Goal: Task Accomplishment & Management: Manage account settings

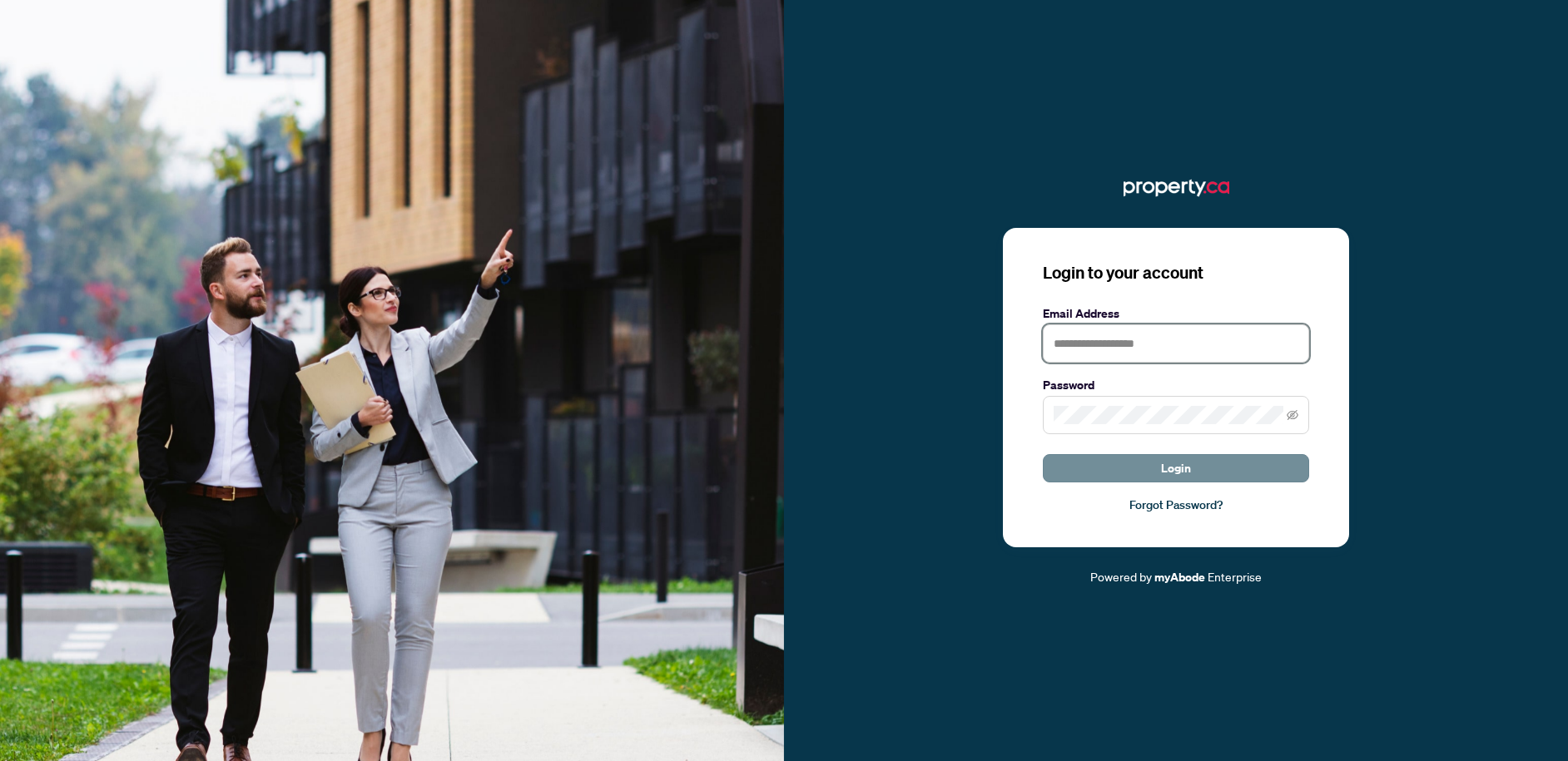
type input "**********"
click at [1121, 458] on button "Login" at bounding box center [1176, 469] width 267 height 29
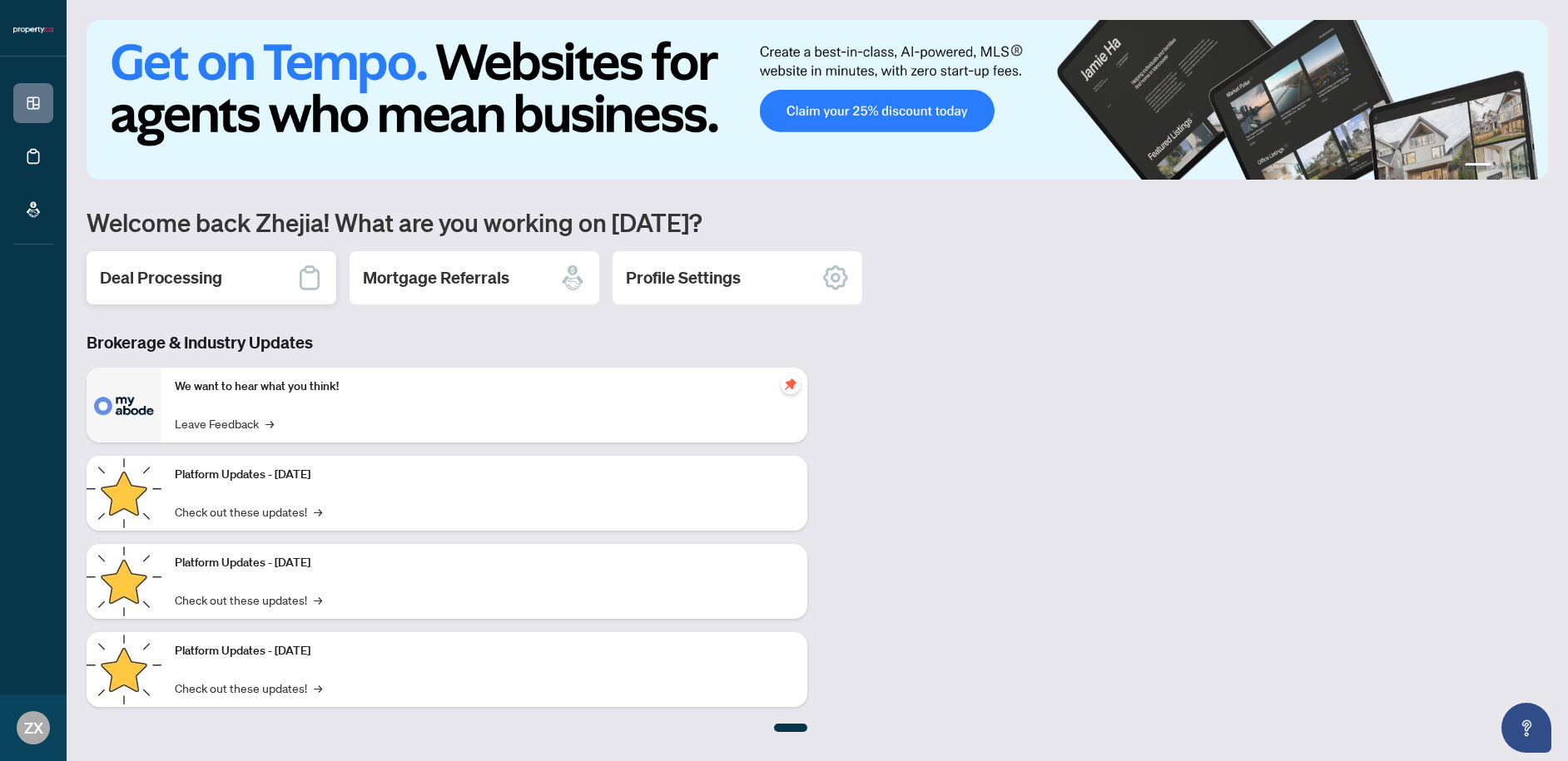
click at [198, 287] on h2 "Deal Processing" at bounding box center [161, 278] width 122 height 23
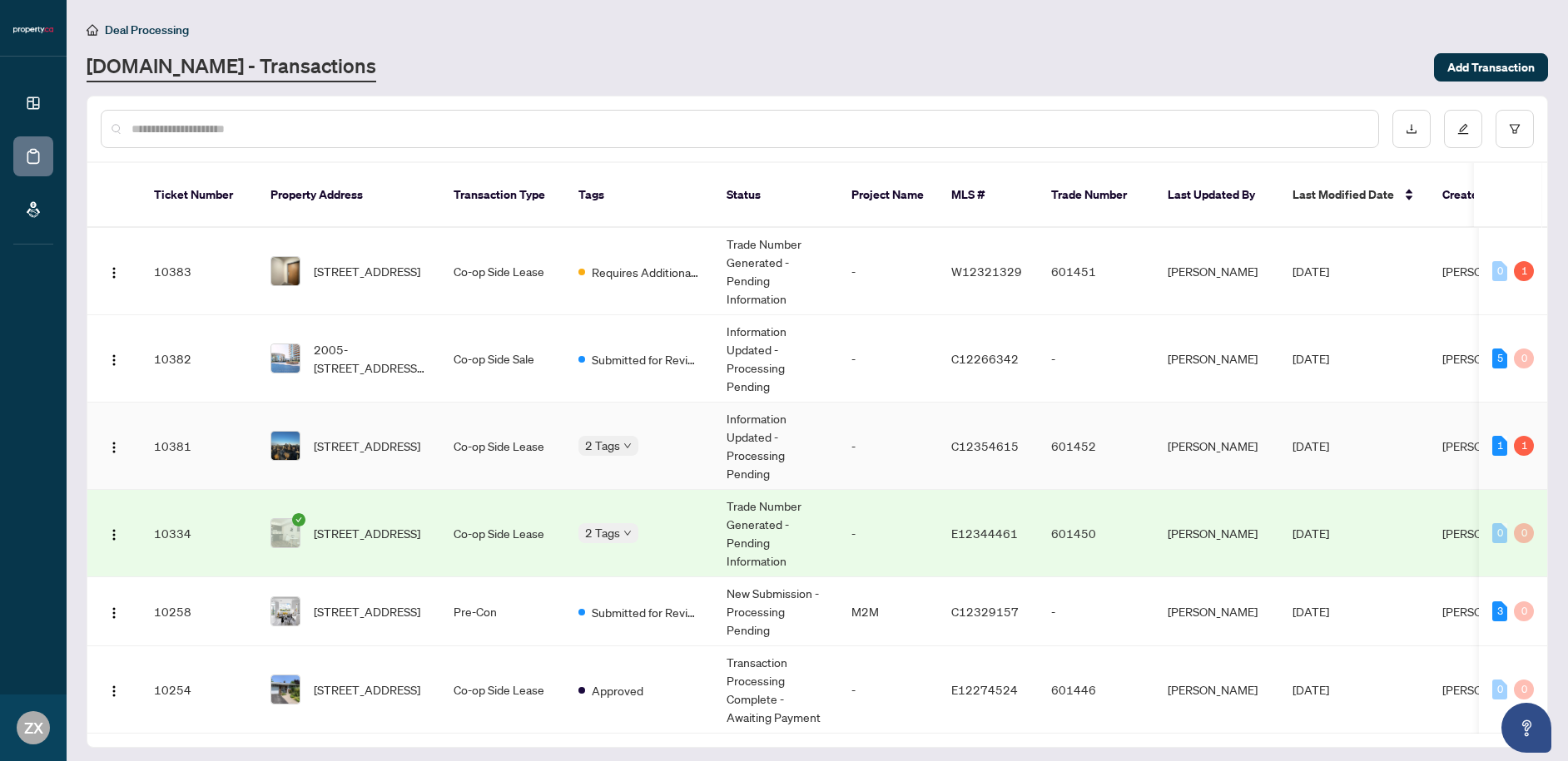
click at [578, 440] on div "Requires Additional Docs Submitted for Review" at bounding box center [578, 440] width 0 height 0
click at [627, 404] on td "2 Tags" at bounding box center [638, 447] width 148 height 88
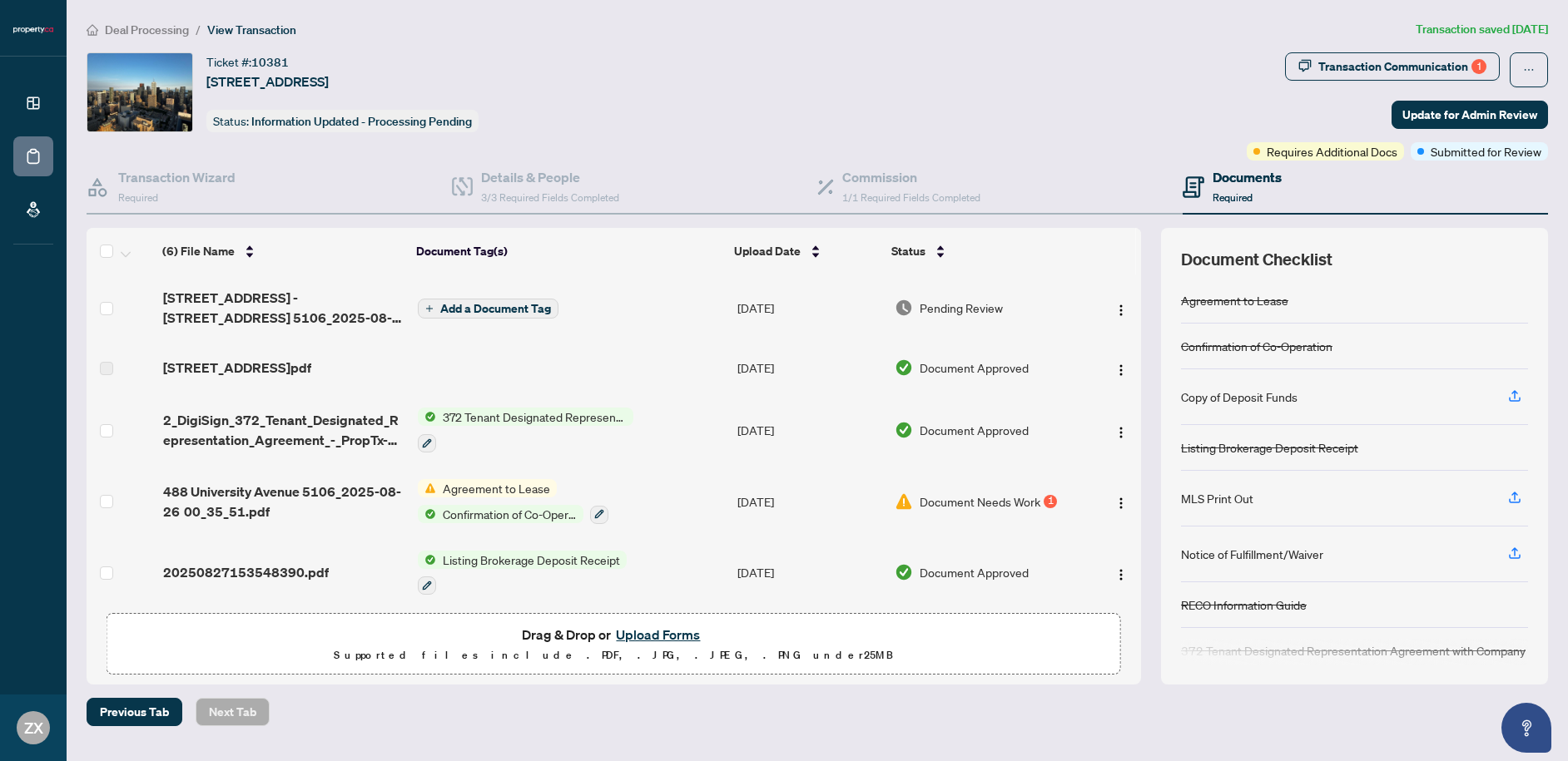
click at [500, 312] on span "Add a Document Tag" at bounding box center [495, 309] width 111 height 11
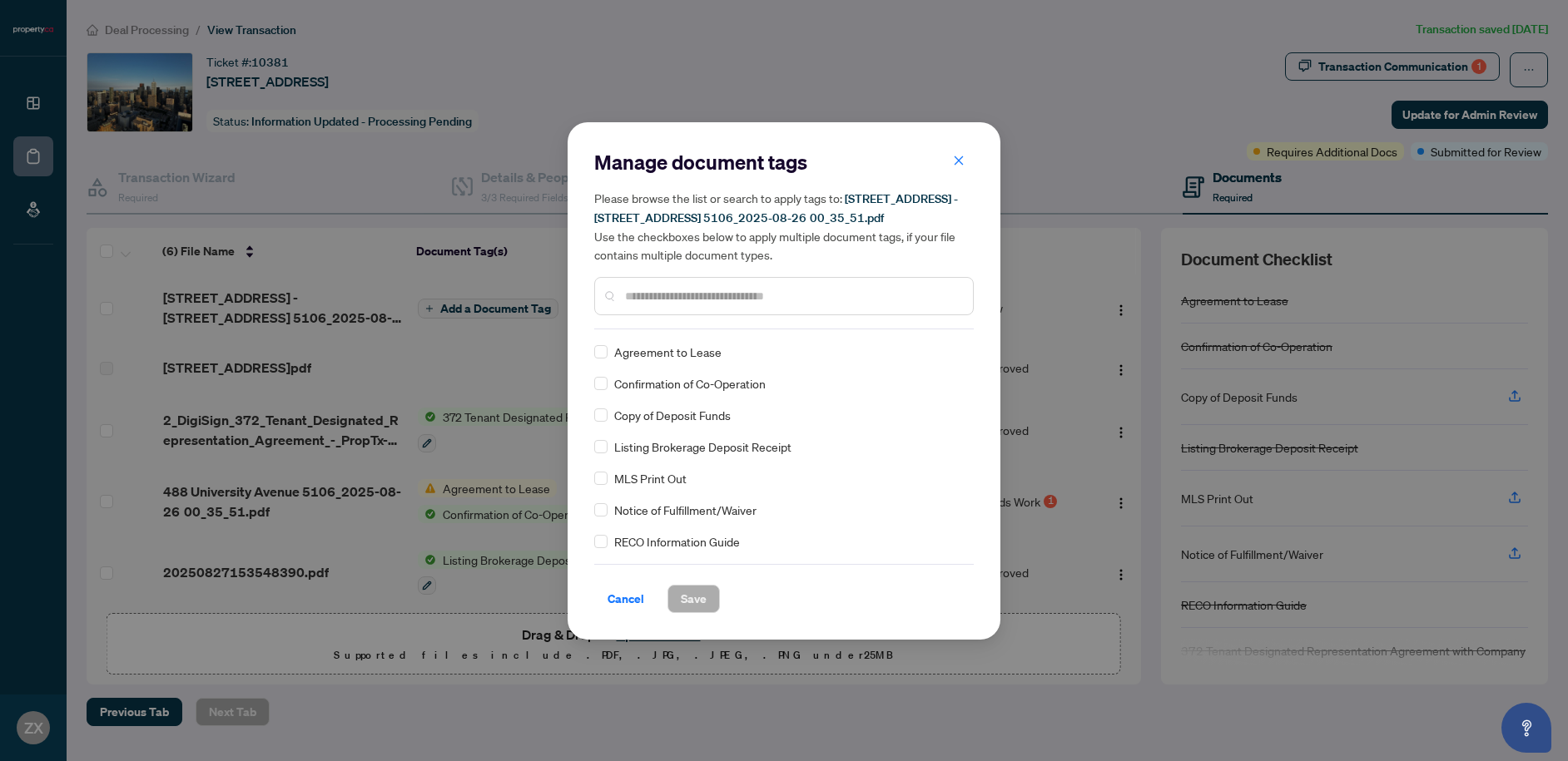
click at [676, 300] on input "text" at bounding box center [792, 295] width 334 height 18
click at [609, 355] on div "Agreement to Lease" at bounding box center [779, 351] width 370 height 18
click at [602, 390] on label at bounding box center [601, 383] width 13 height 18
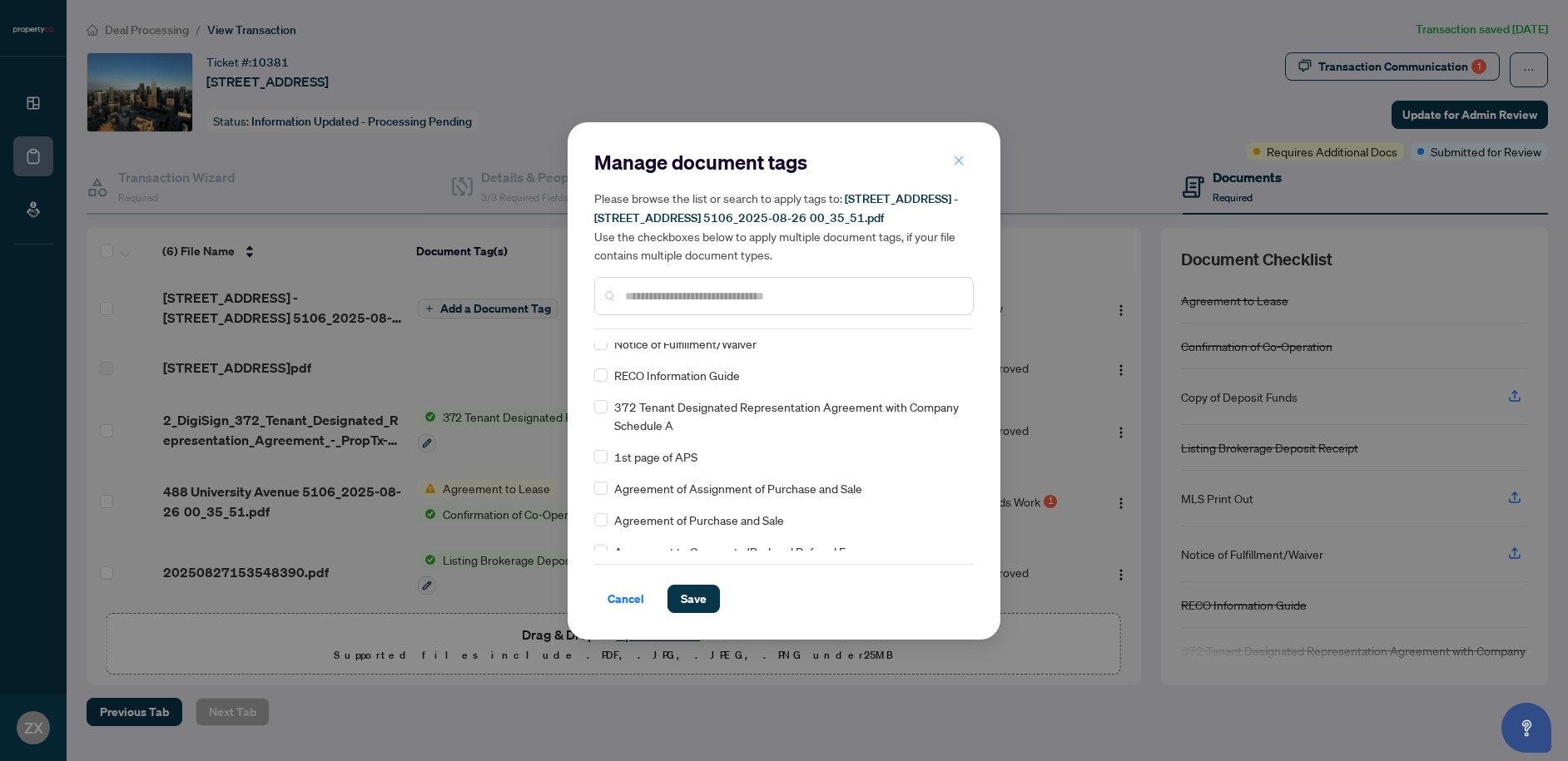
click at [956, 164] on icon "close" at bounding box center [958, 160] width 11 height 11
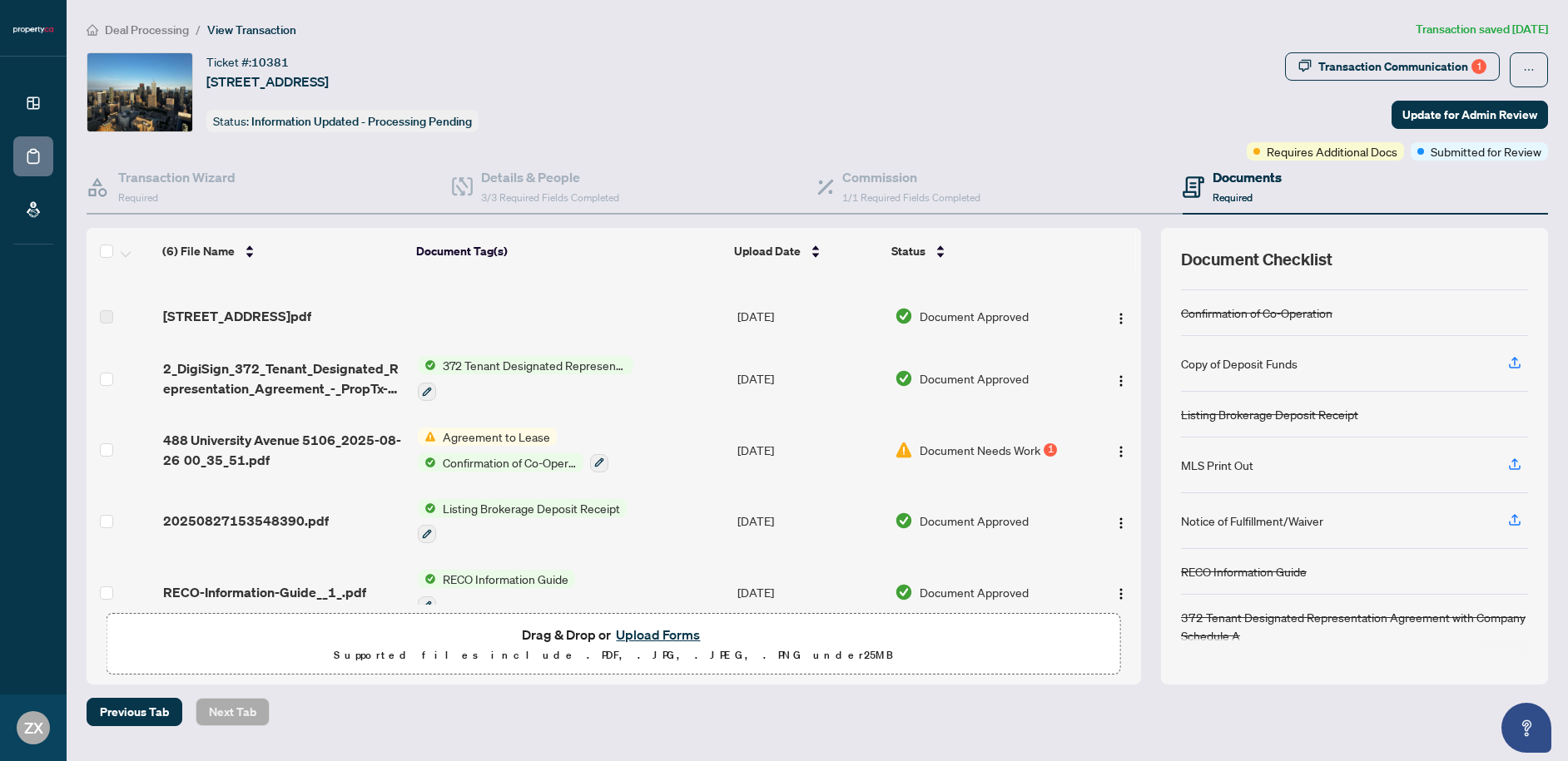
scroll to position [79, 0]
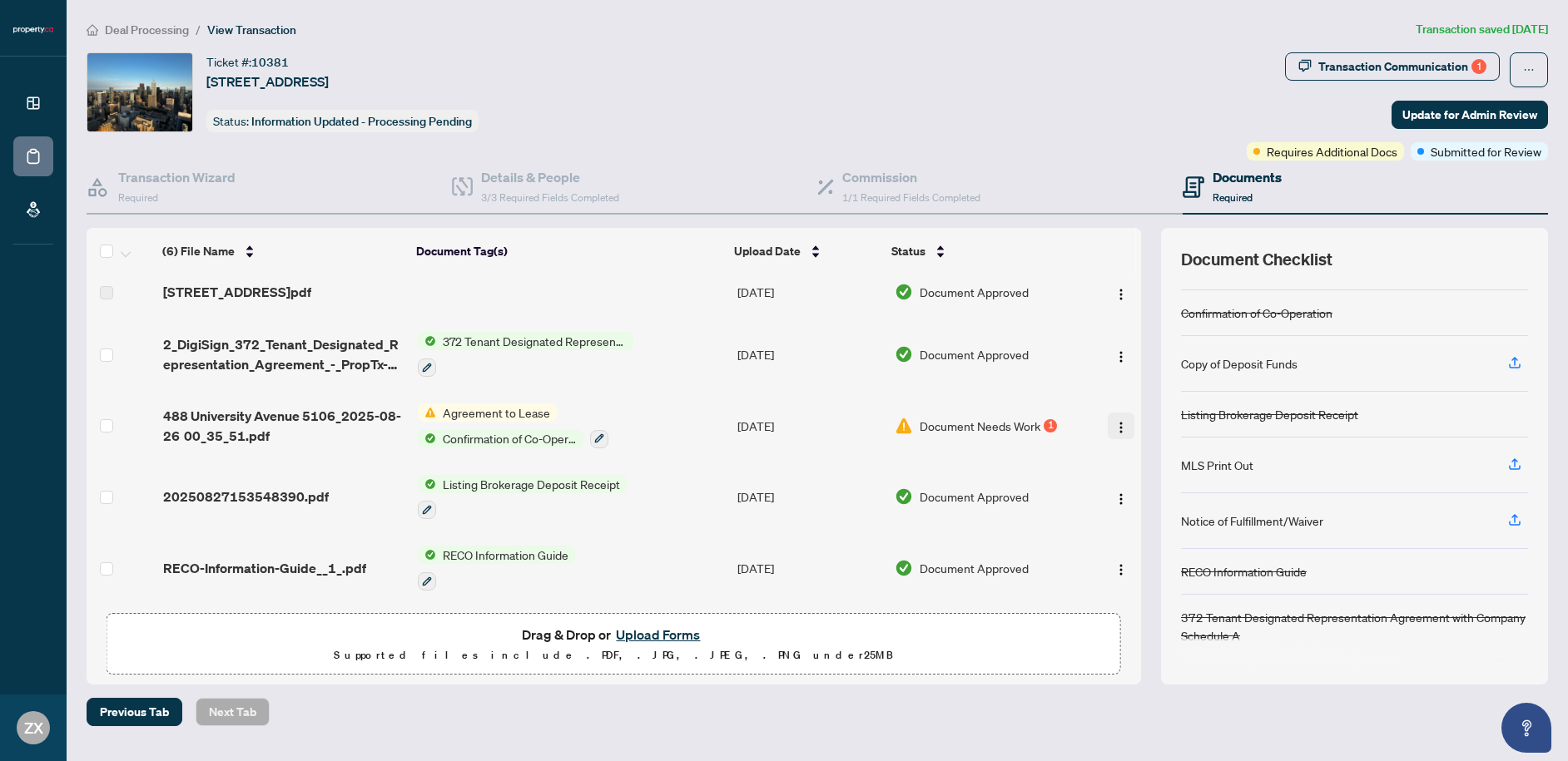
click at [1116, 424] on img "button" at bounding box center [1121, 428] width 13 height 13
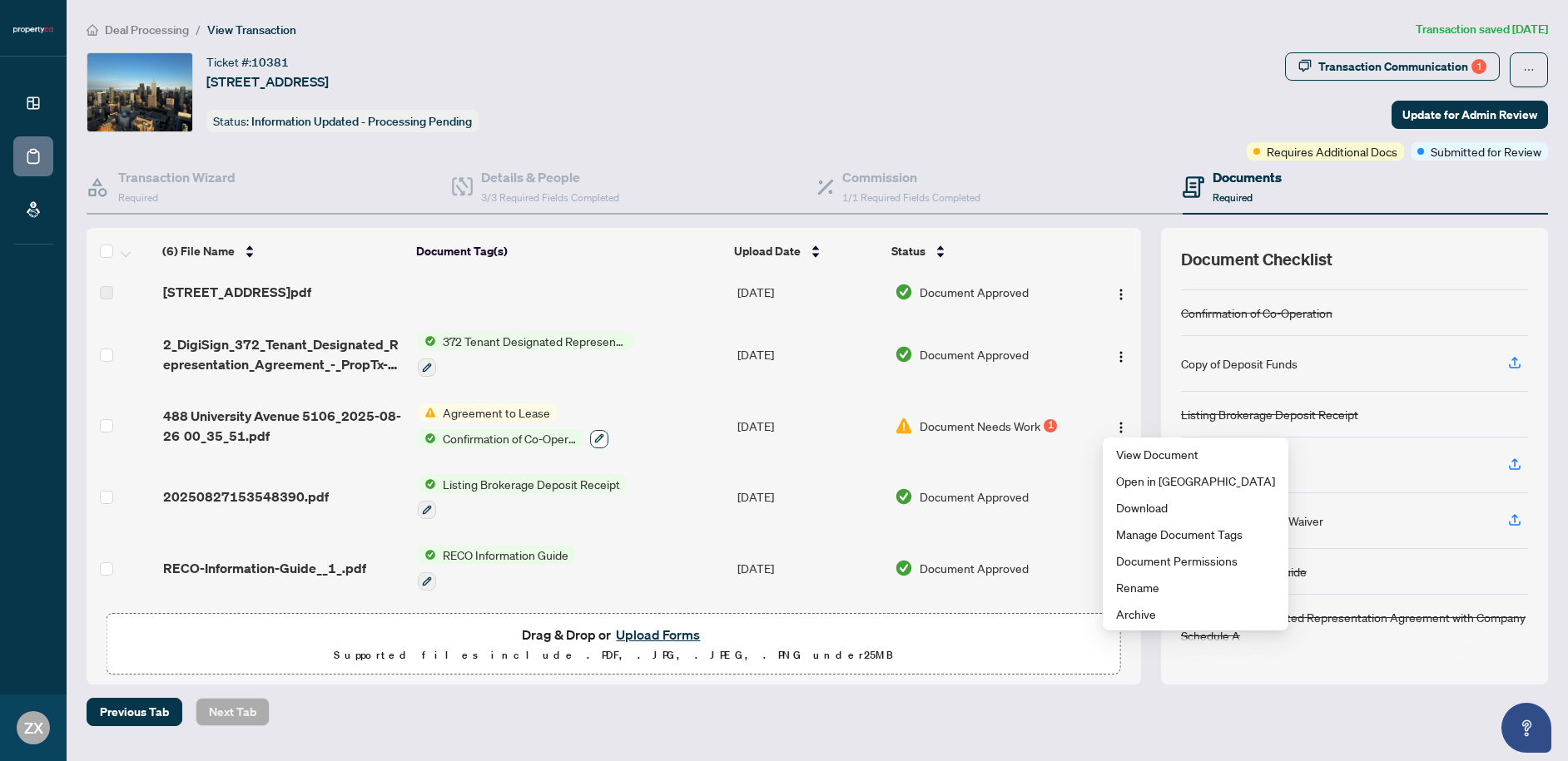
click at [599, 437] on icon "button" at bounding box center [599, 438] width 10 height 10
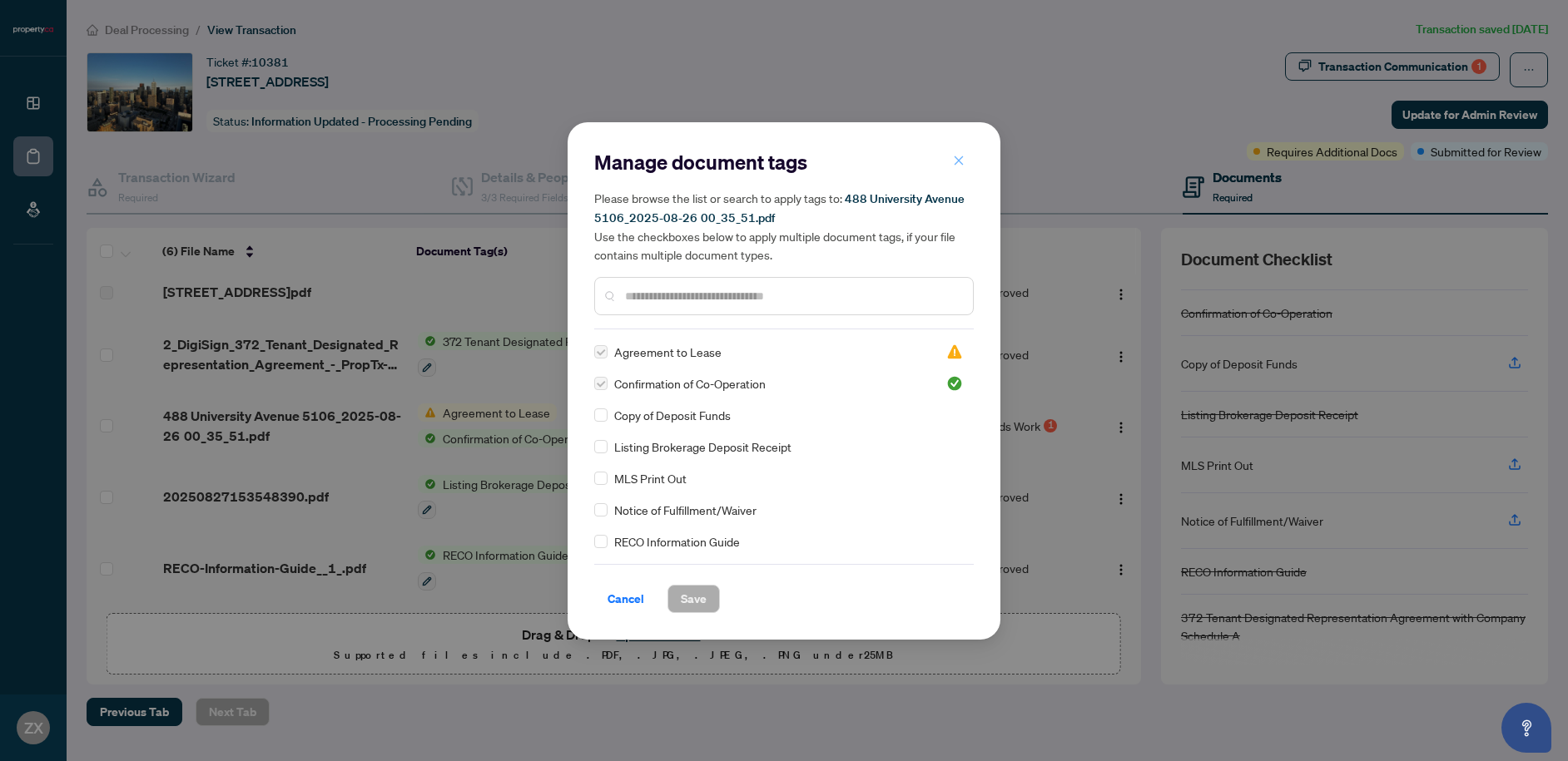
click at [964, 161] on icon "close" at bounding box center [958, 160] width 11 height 11
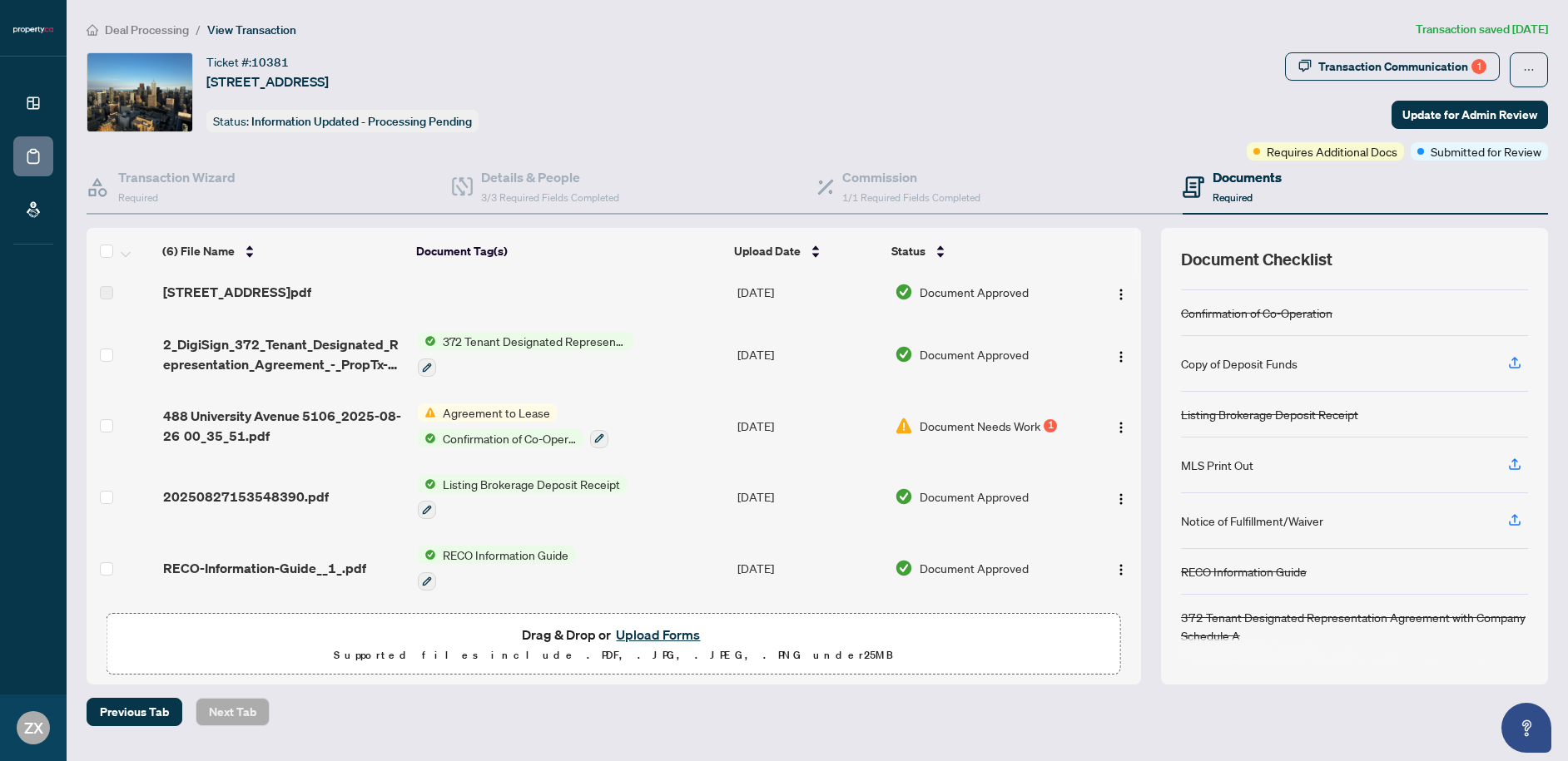
scroll to position [0, 0]
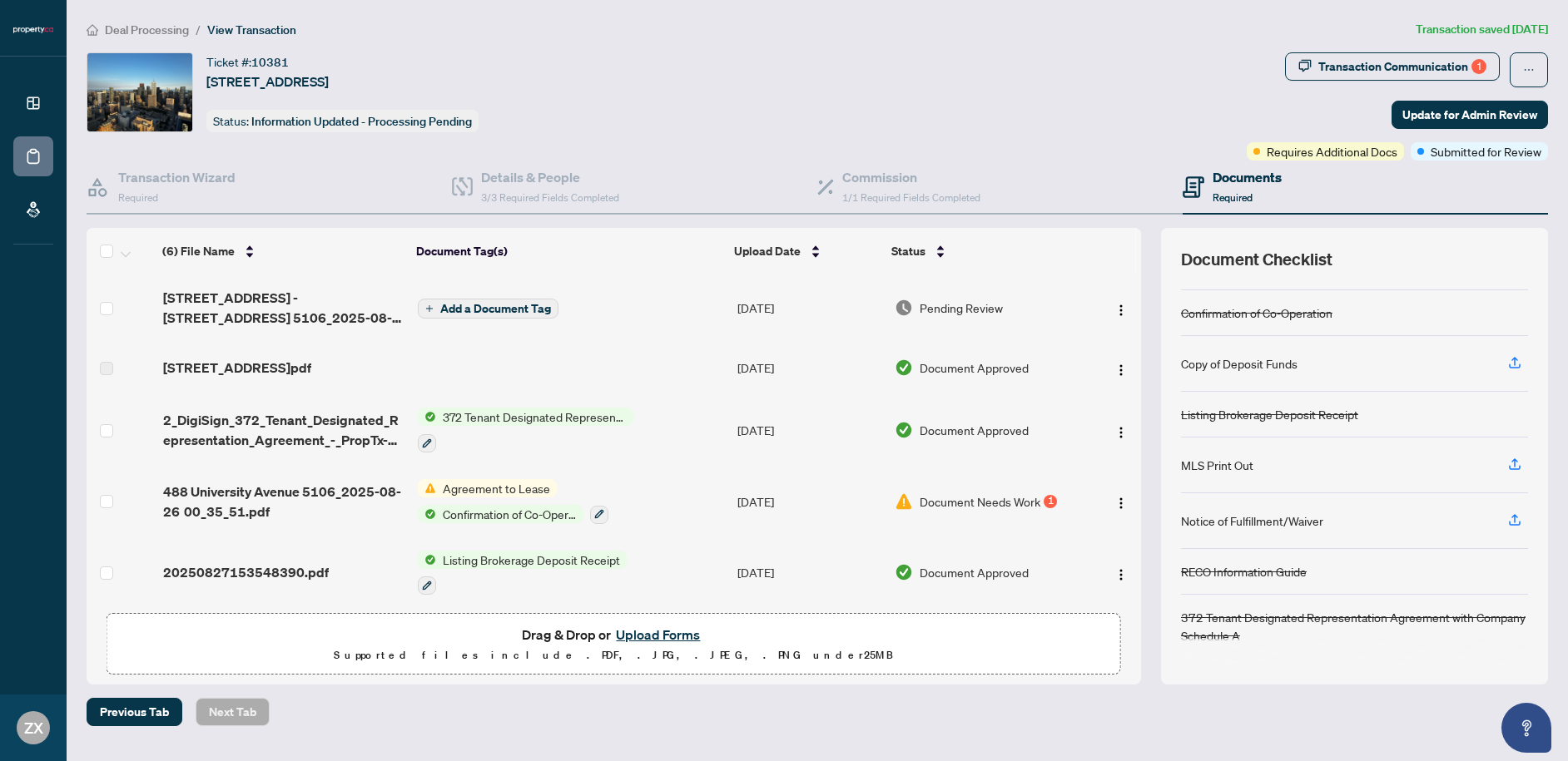
click at [526, 306] on span "Add a Document Tag" at bounding box center [495, 309] width 111 height 11
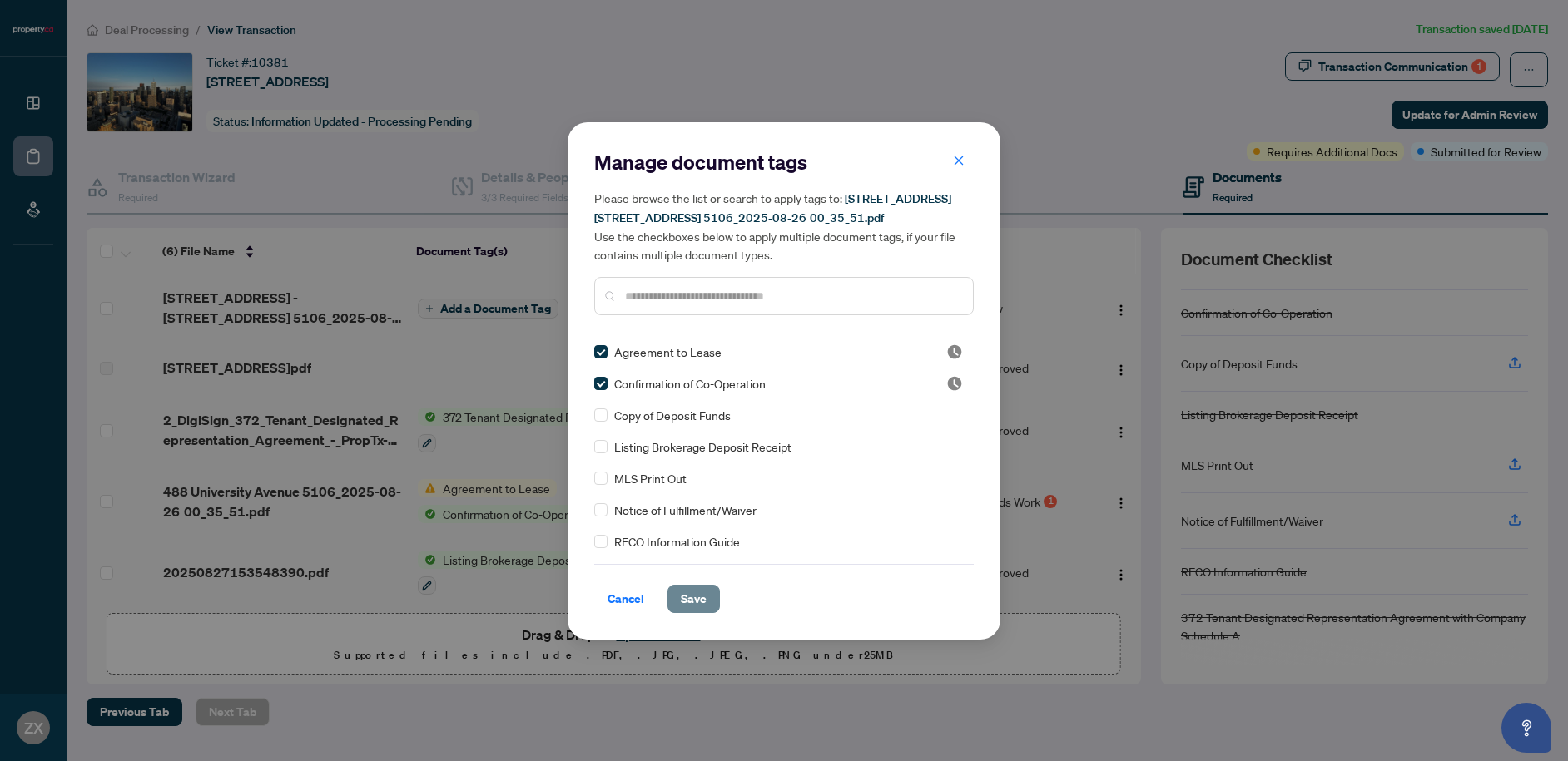
click at [703, 602] on span "Save" at bounding box center [694, 599] width 26 height 27
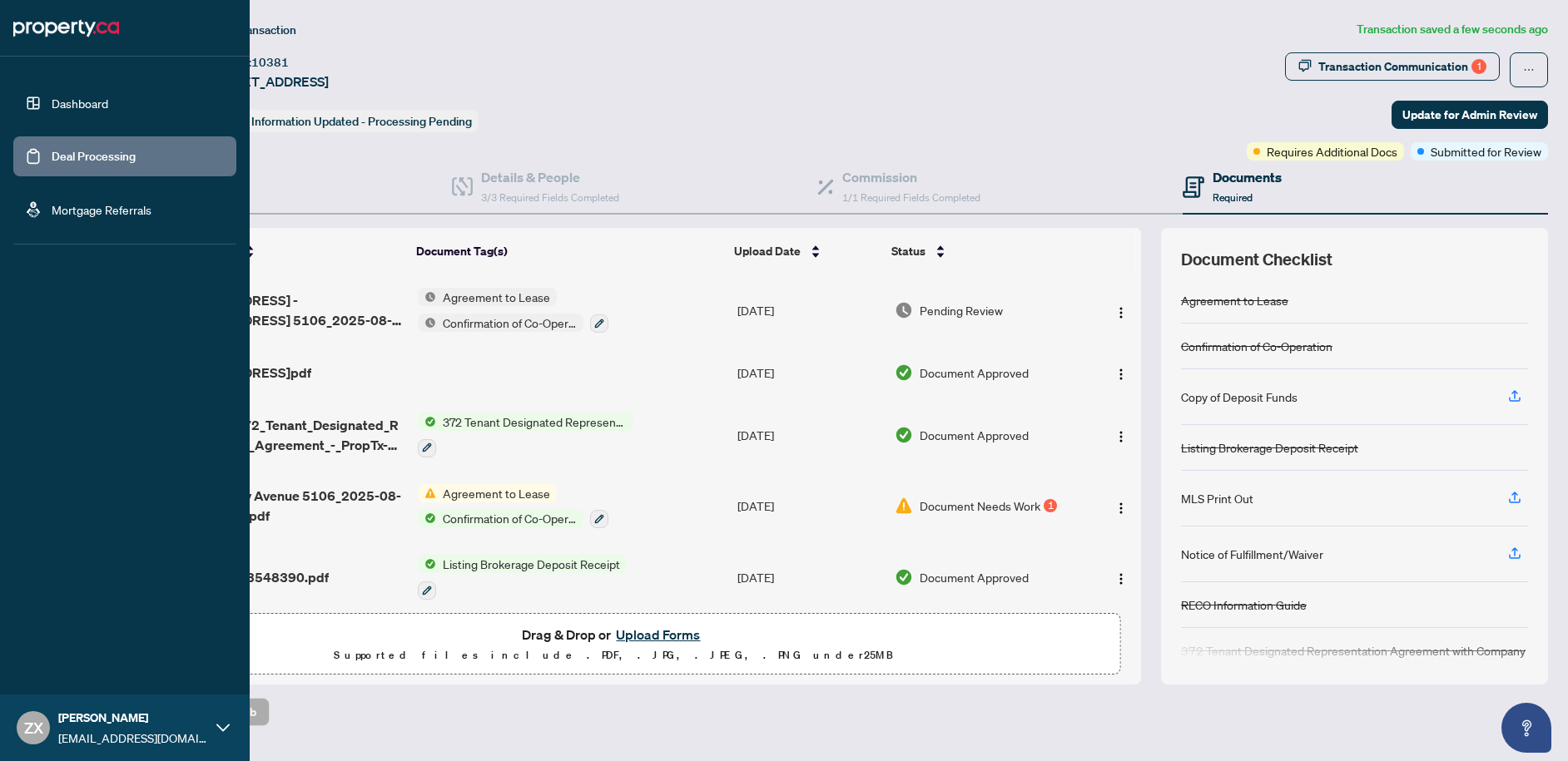
click at [51, 154] on link "Deal Processing" at bounding box center [93, 156] width 84 height 15
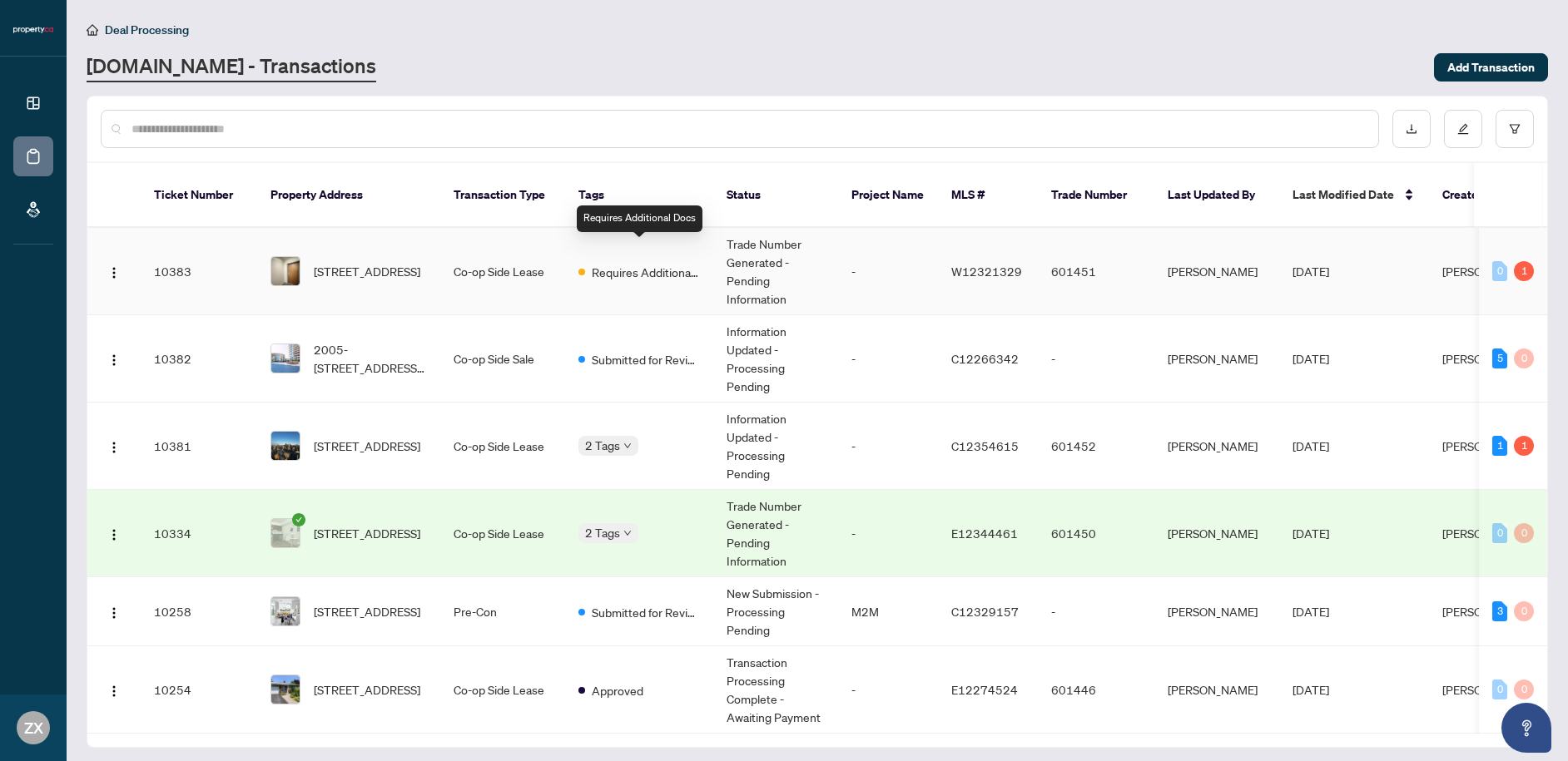
click at [615, 263] on span "Requires Additional Docs" at bounding box center [646, 271] width 109 height 18
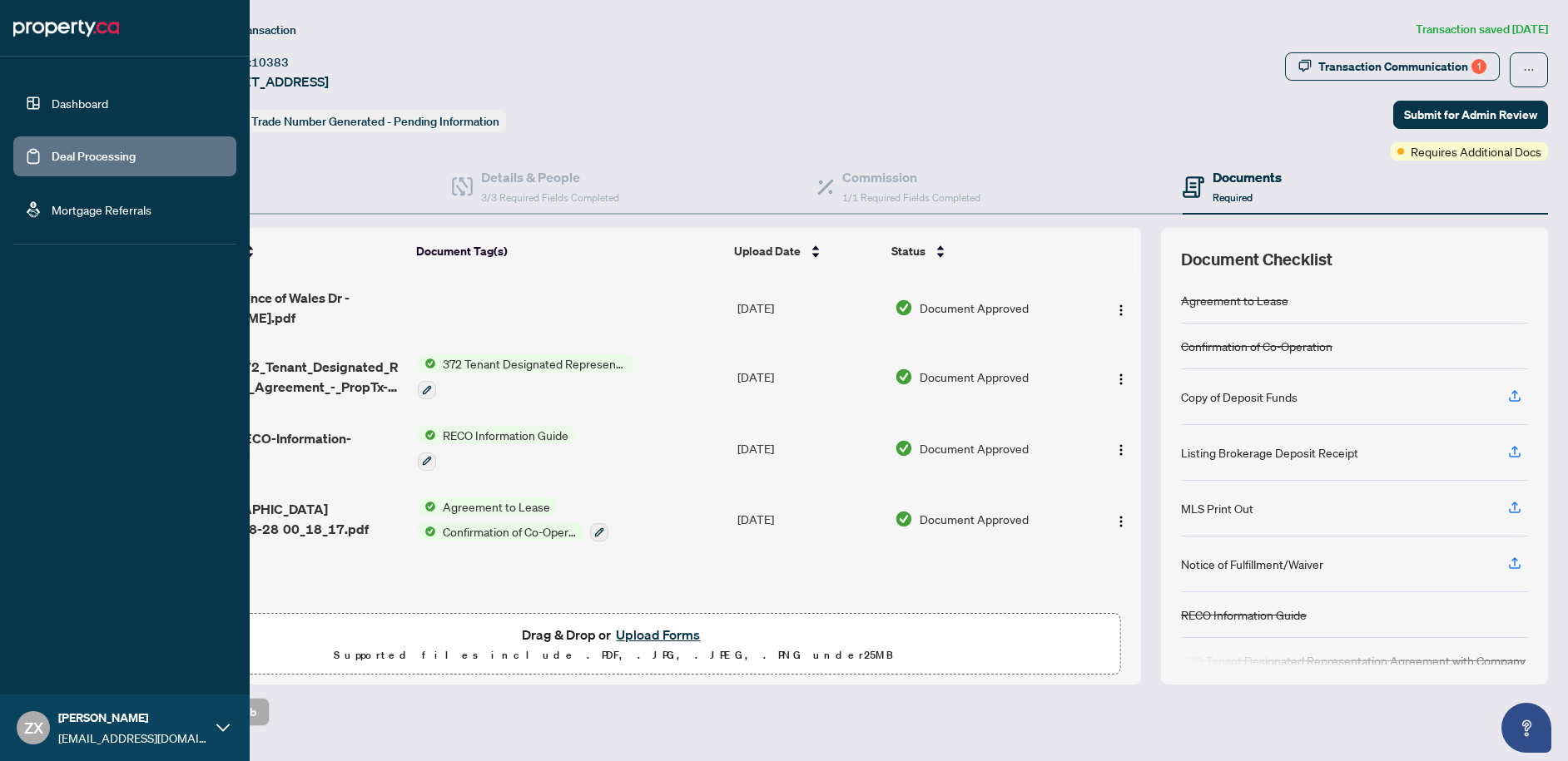
click at [51, 164] on link "Deal Processing" at bounding box center [93, 156] width 84 height 15
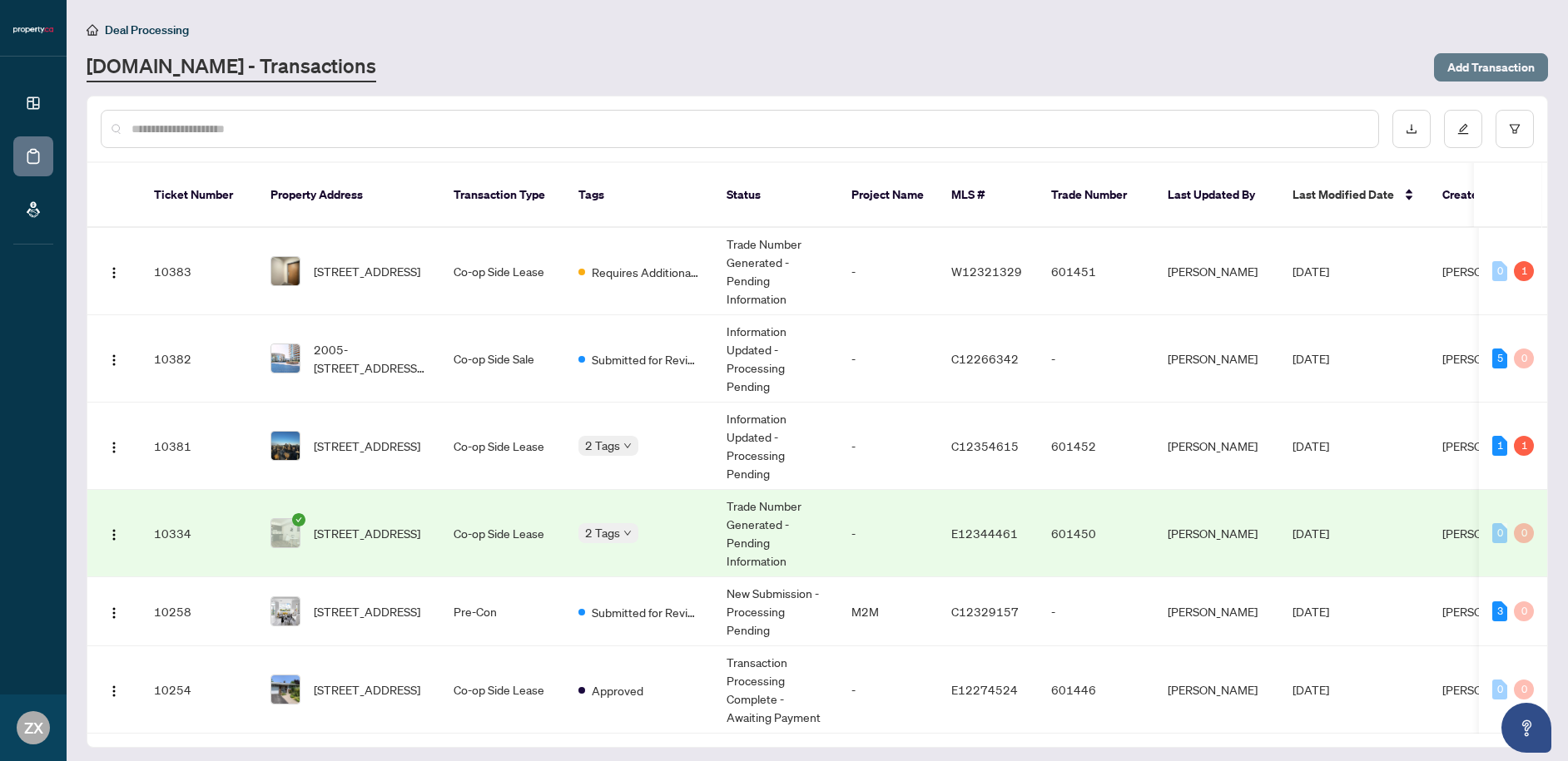
click at [1502, 70] on span "Add Transaction" at bounding box center [1491, 68] width 88 height 27
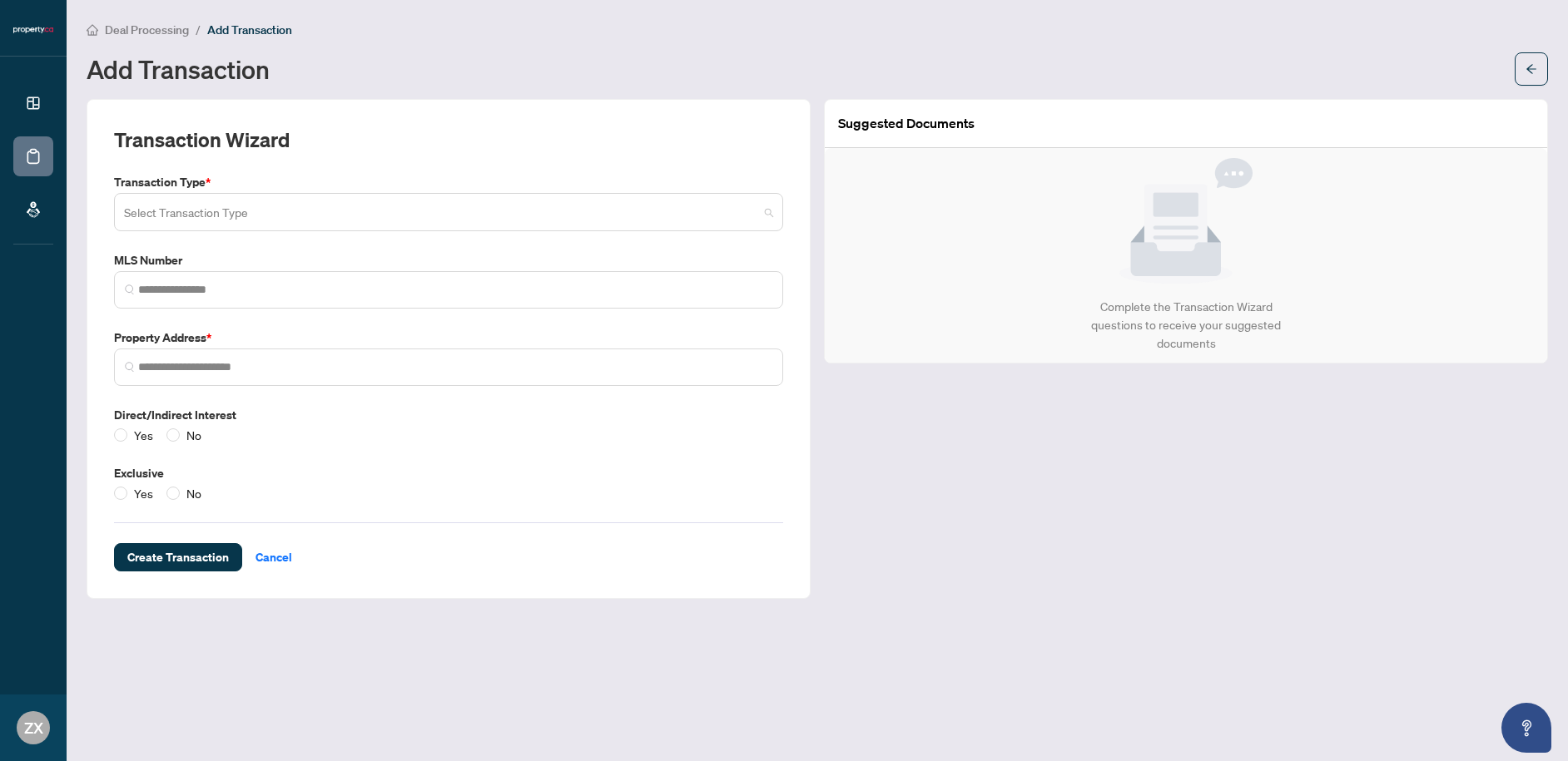
click at [349, 204] on input "search" at bounding box center [441, 214] width 634 height 36
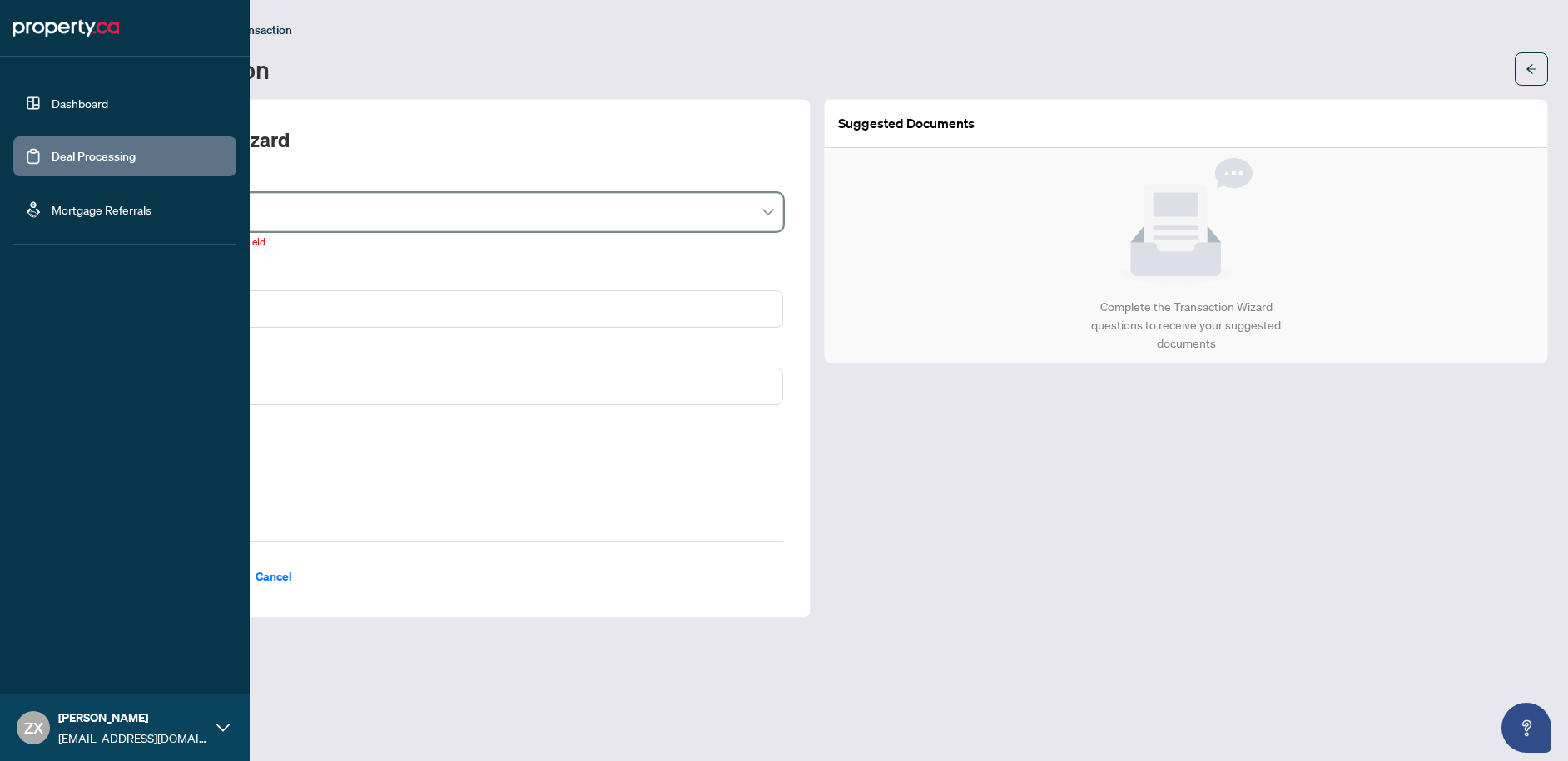
click at [51, 150] on link "Deal Processing" at bounding box center [93, 156] width 84 height 15
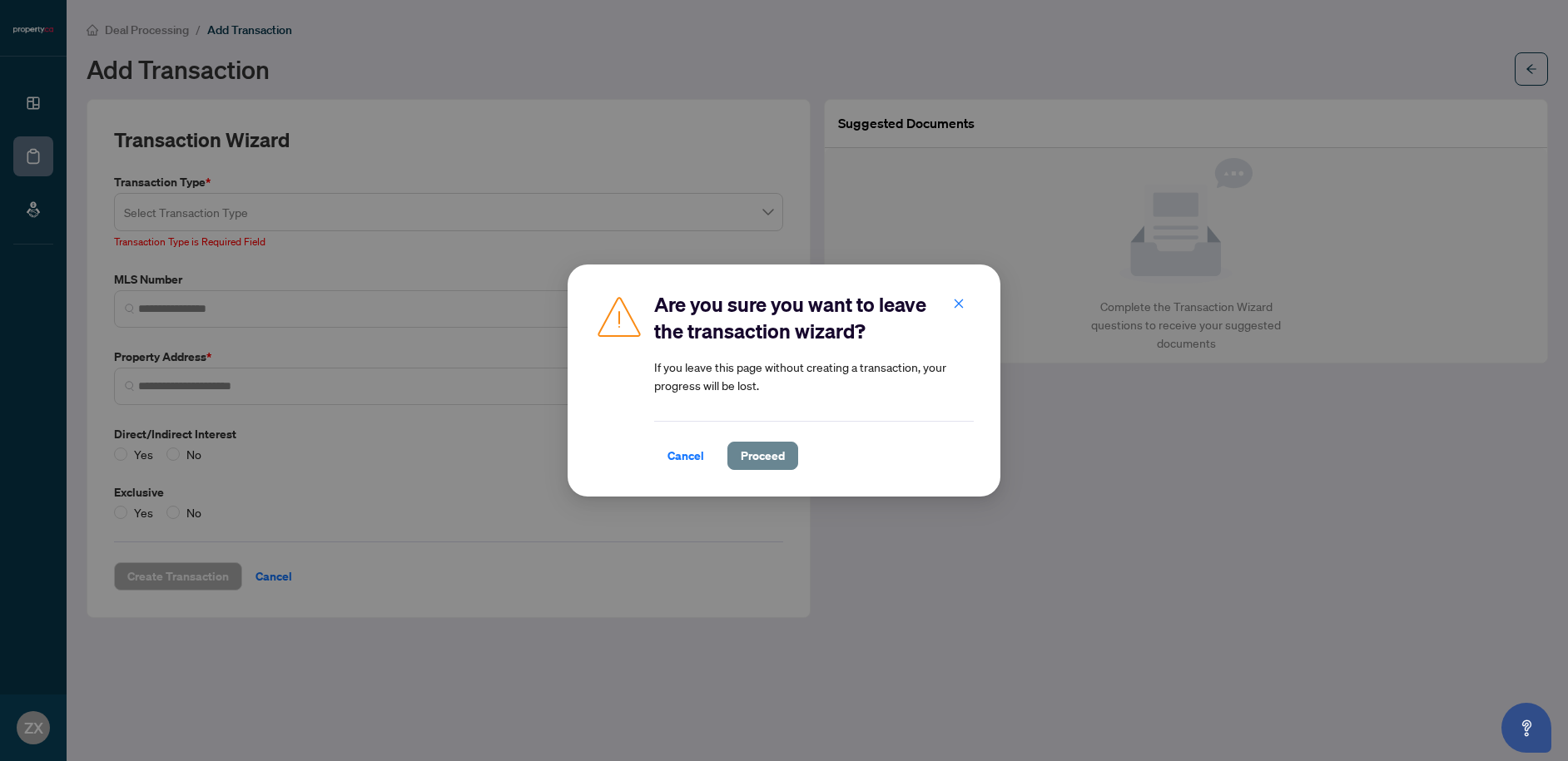
click at [745, 457] on span "Proceed" at bounding box center [762, 456] width 44 height 27
